Goal: Register for event/course

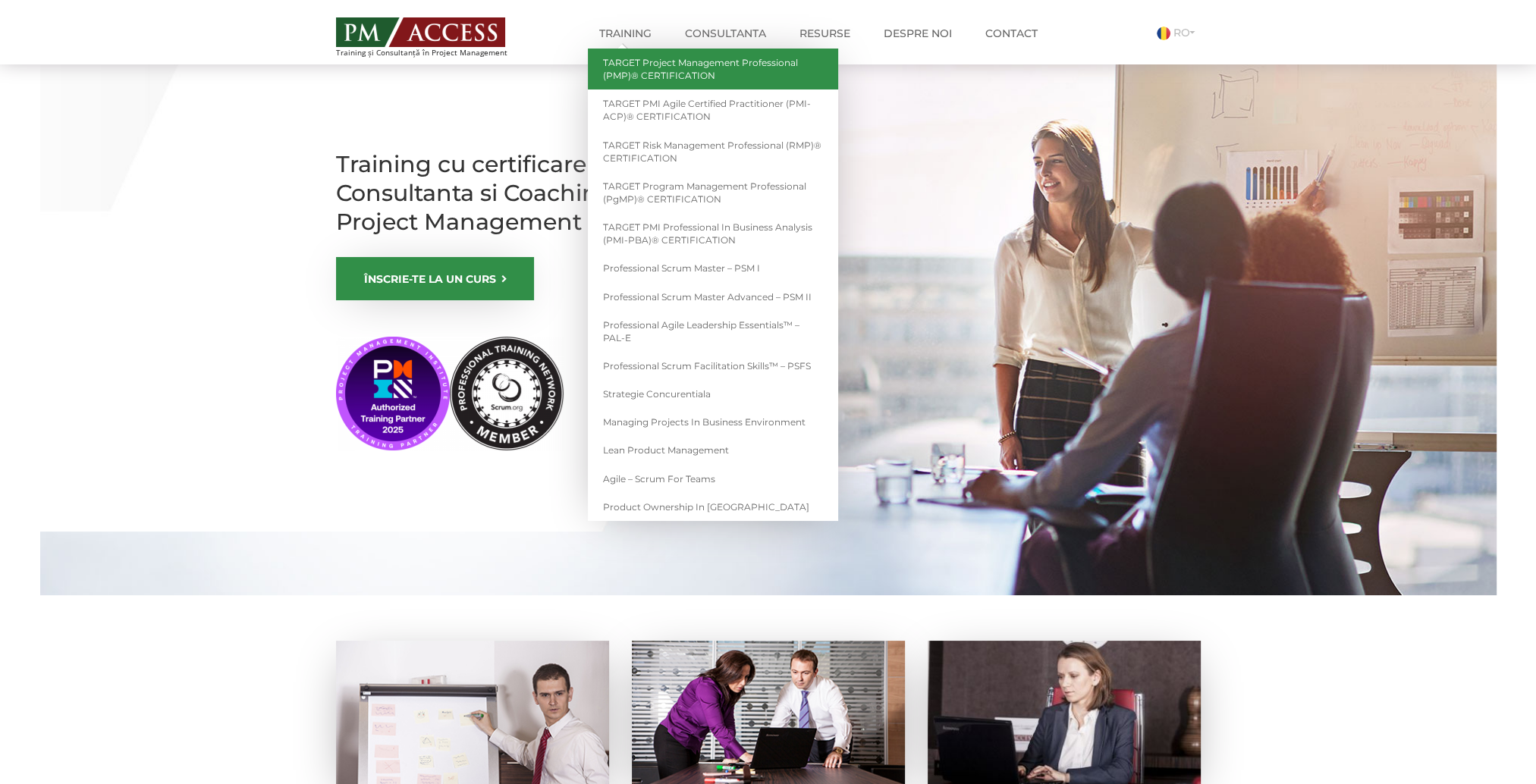
click at [693, 71] on link "TARGET Project Management Professional (PMP)® CERTIFICATION" at bounding box center [713, 69] width 250 height 41
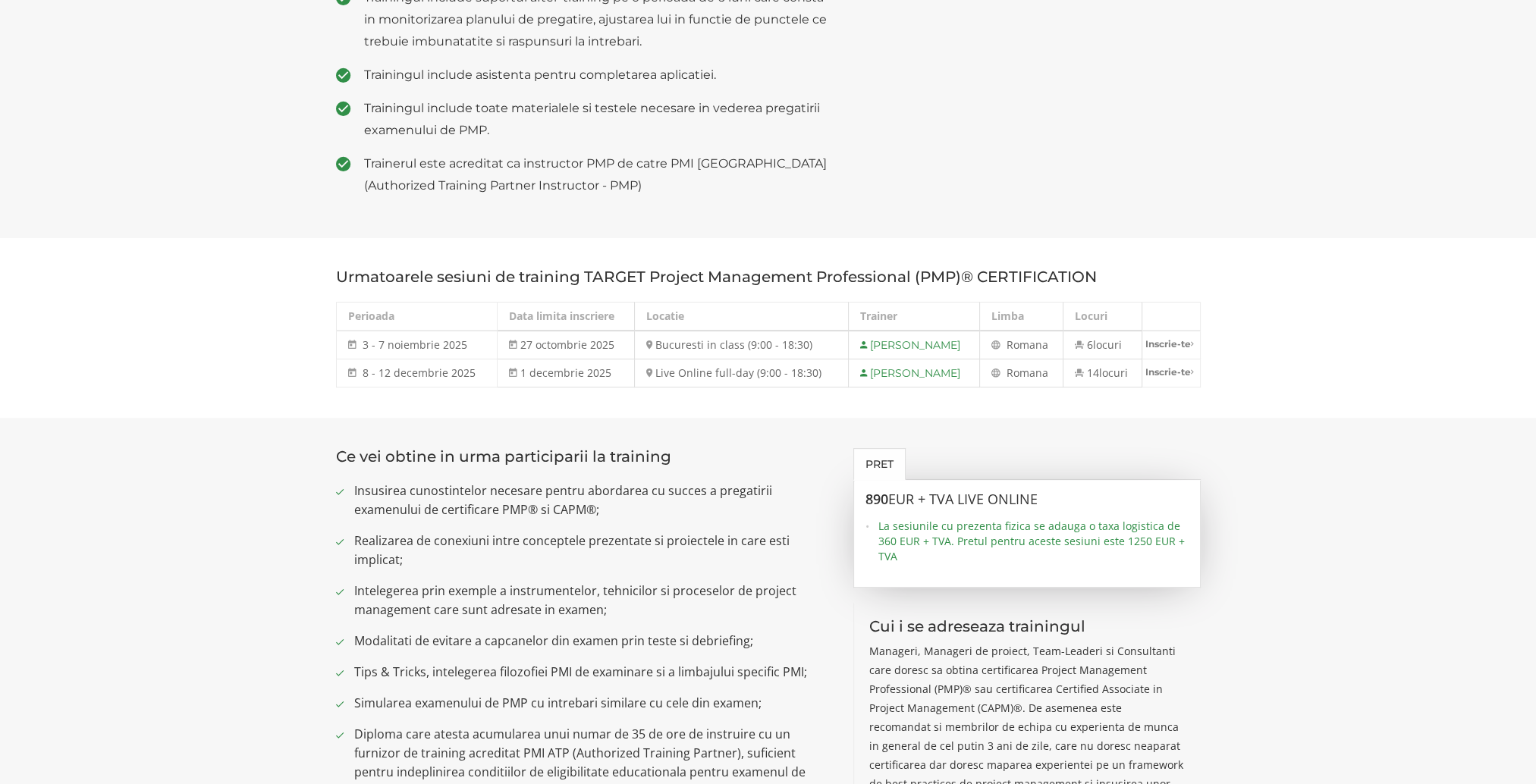
scroll to position [607, 0]
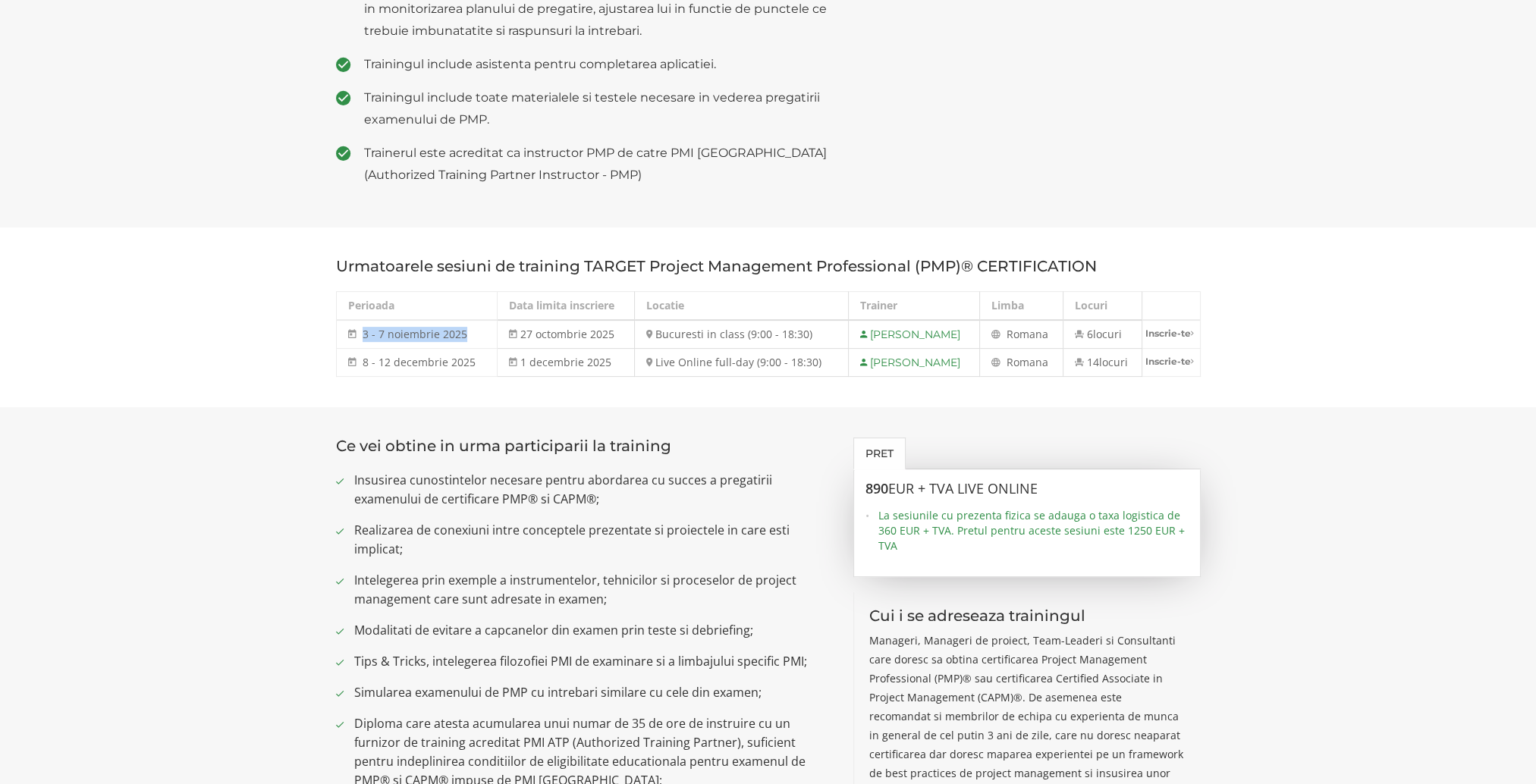
drag, startPoint x: 361, startPoint y: 335, endPoint x: 466, endPoint y: 336, distance: 105.0
click at [466, 336] on td "3 - 7 noiembrie 2025 3 - 7 noi 2025" at bounding box center [417, 334] width 162 height 29
drag, startPoint x: 466, startPoint y: 336, endPoint x: 479, endPoint y: 363, distance: 30.0
click at [479, 363] on td "8 - 12 decembrie 2025 8 - 12 dec 2025" at bounding box center [417, 363] width 162 height 28
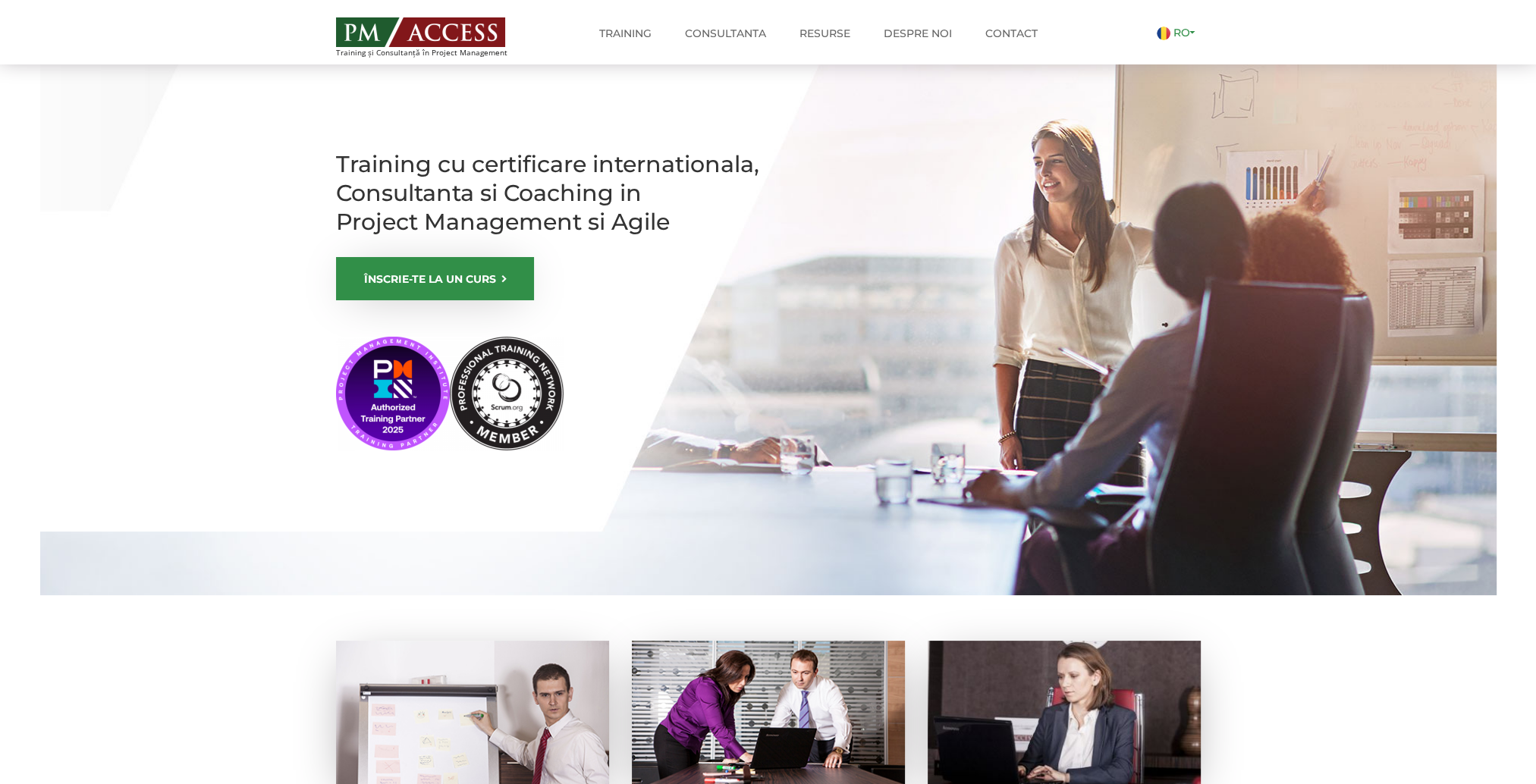
click at [1193, 33] on link "RO" at bounding box center [1178, 32] width 44 height 14
click at [458, 45] on img at bounding box center [420, 32] width 169 height 30
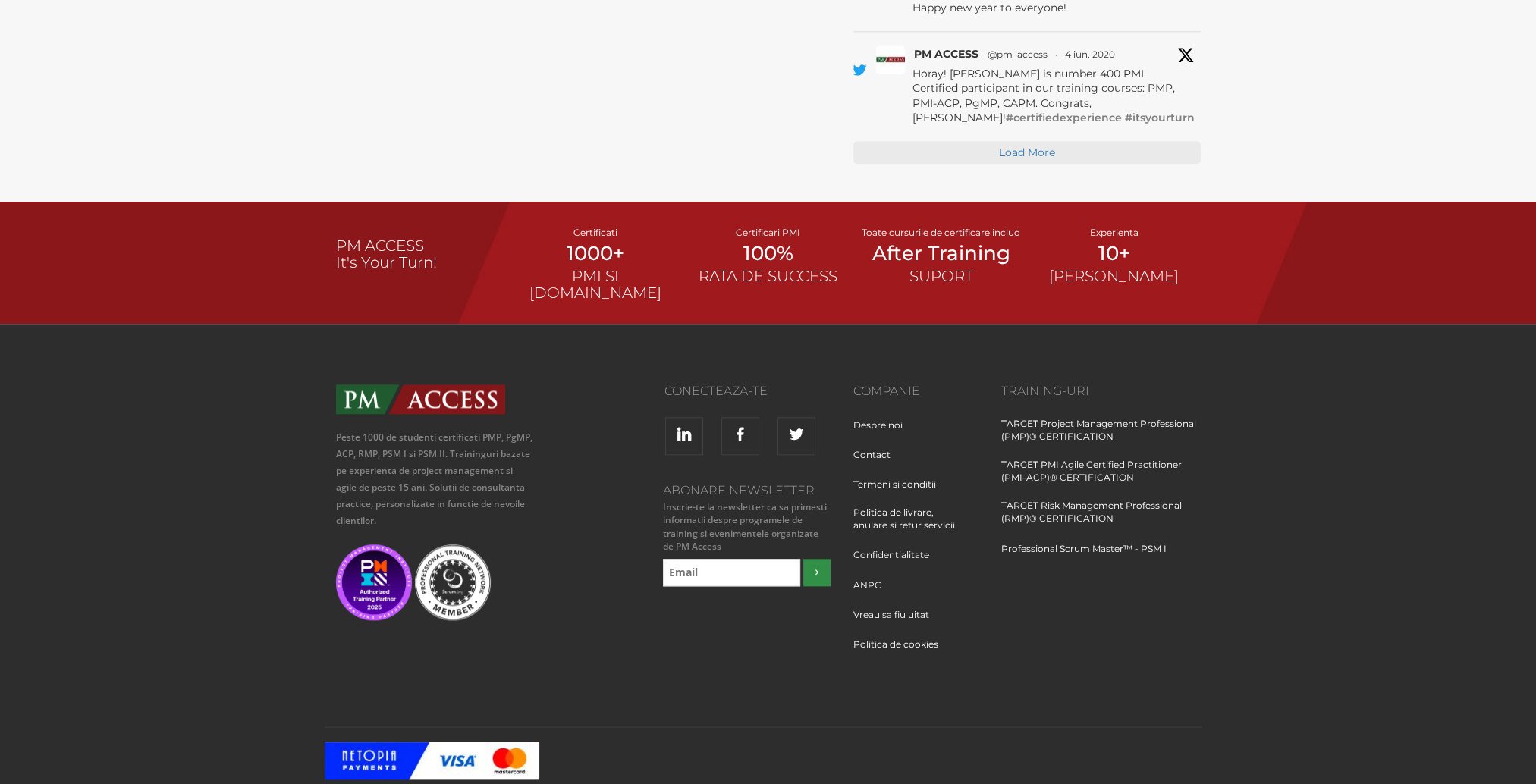
scroll to position [2175, 0]
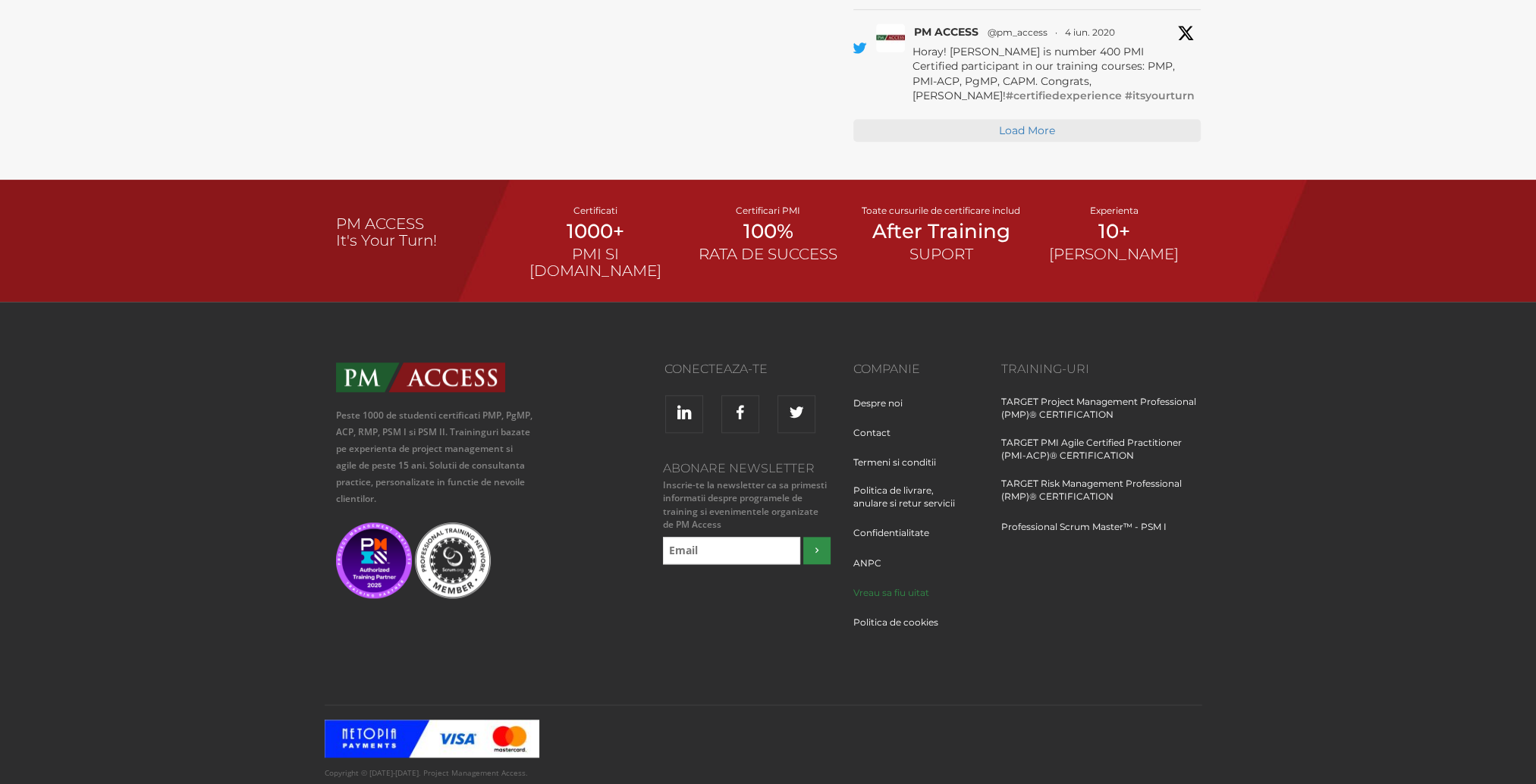
click at [913, 586] on link "Vreau sa fiu uitat" at bounding box center [898, 600] width 87 height 28
drag, startPoint x: 352, startPoint y: 679, endPoint x: 484, endPoint y: 688, distance: 132.3
click at [484, 765] on p "Copyright © 2012-2025. Project Management Access. Toate drepturile rezervate. P…" at bounding box center [769, 780] width 888 height 31
drag, startPoint x: 484, startPoint y: 688, endPoint x: 467, endPoint y: 681, distance: 18.4
click at [467, 765] on p "Copyright © 2012-2025. Project Management Access. Toate drepturile rezervate. P…" at bounding box center [769, 780] width 888 height 31
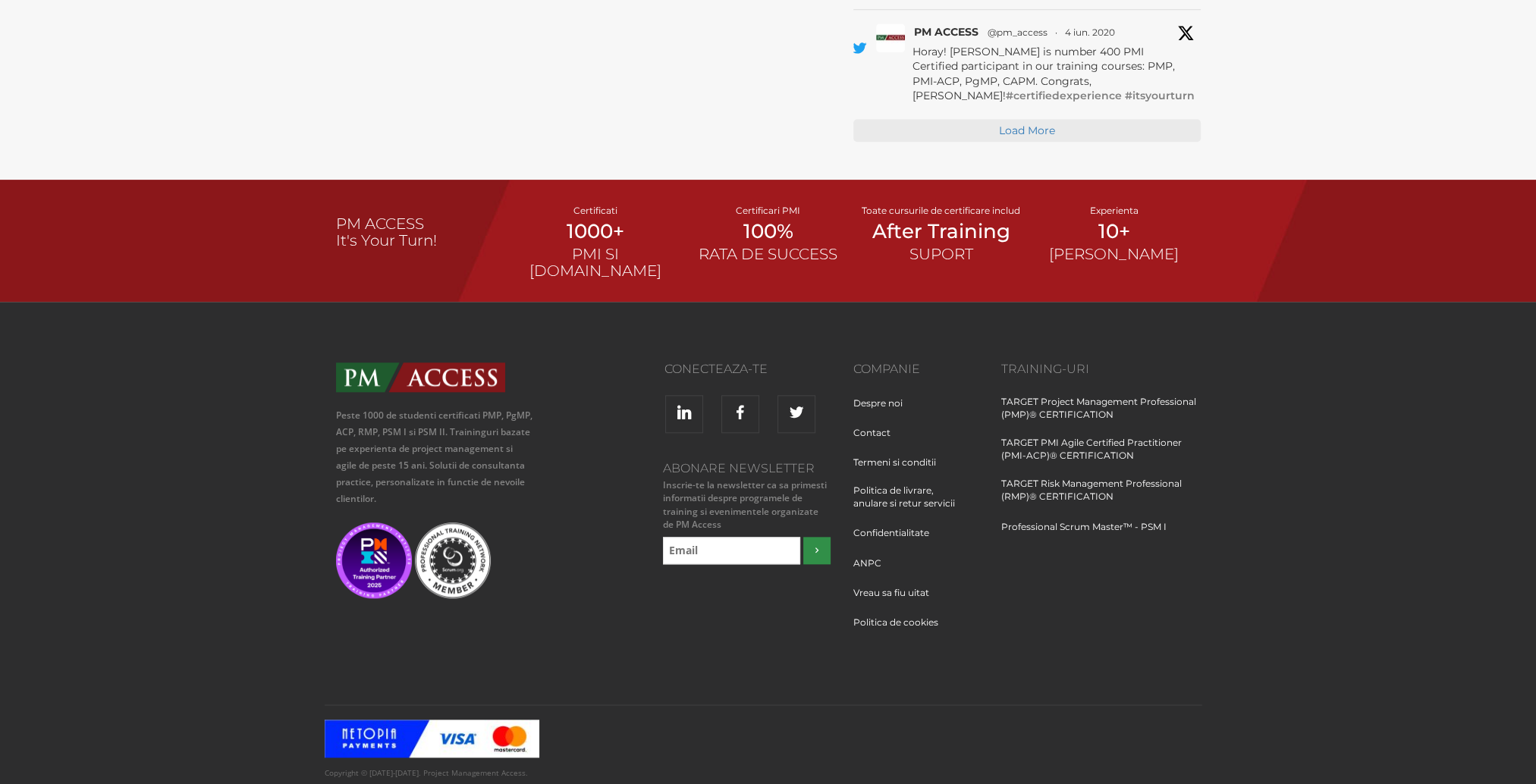
click at [588, 526] on div "Peste 1000 de studenti certificati PMP, PgMP, ACP, RMP, PSM I si PSM II. Traini…" at bounding box center [769, 503] width 888 height 402
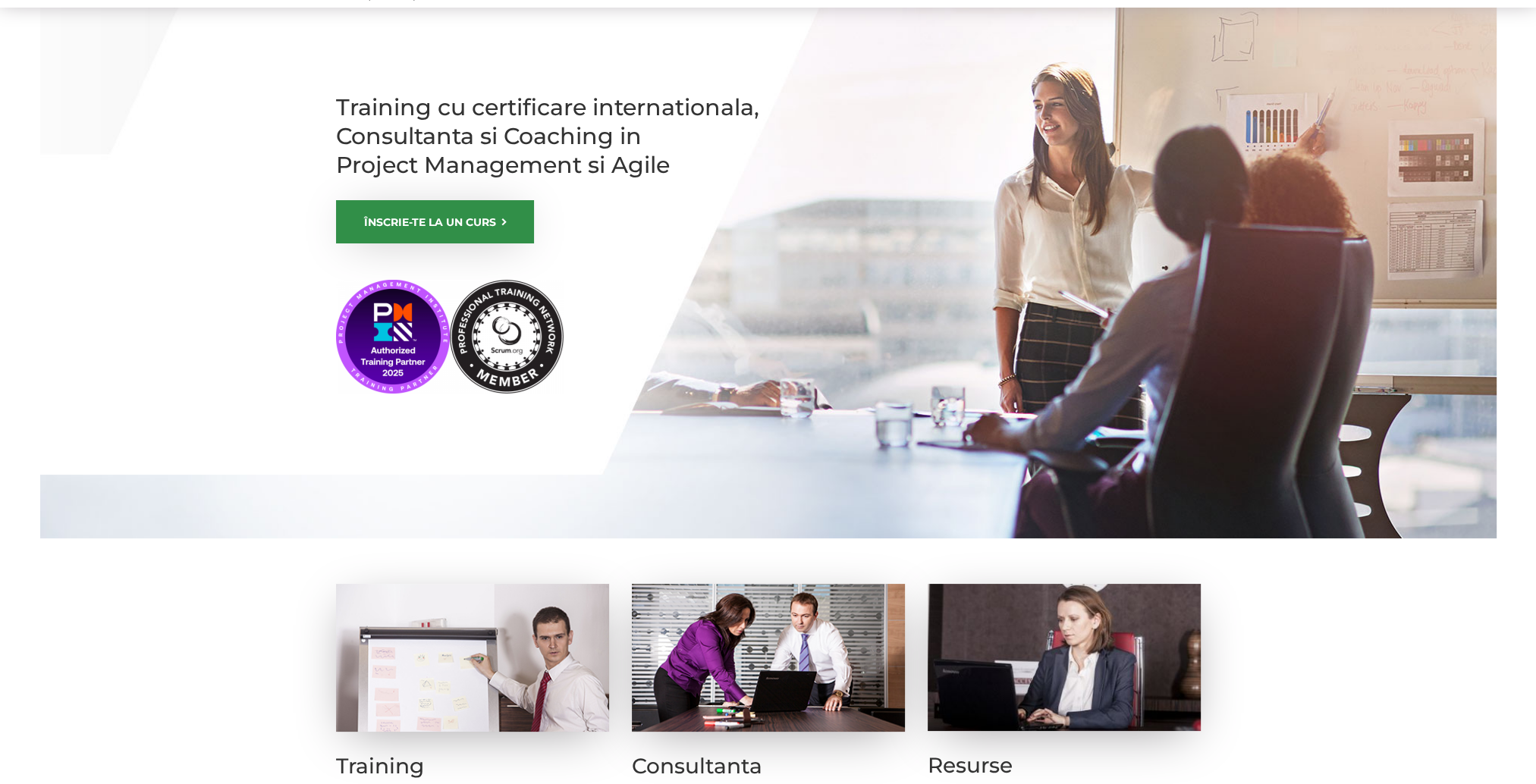
scroll to position [0, 0]
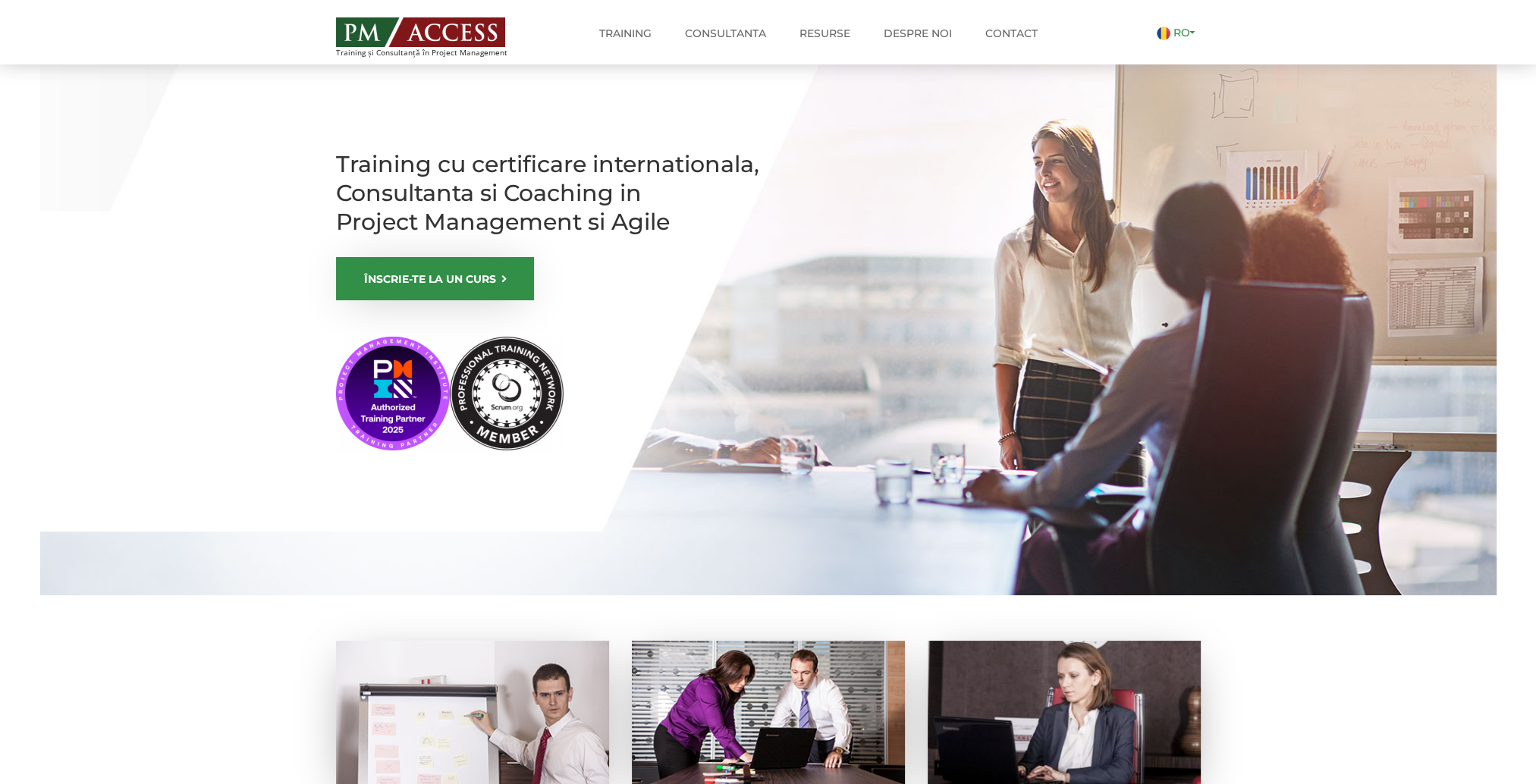
click at [1194, 34] on link "RO" at bounding box center [1178, 32] width 44 height 14
